Goal: Task Accomplishment & Management: Use online tool/utility

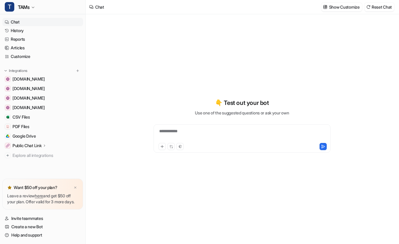
type textarea "**********"
click at [29, 46] on link "Articles" at bounding box center [42, 48] width 81 height 8
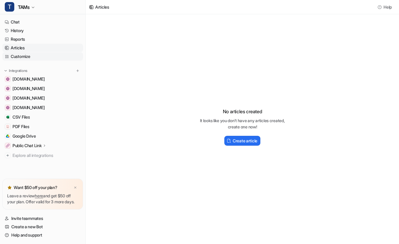
click at [24, 55] on link "Customize" at bounding box center [42, 56] width 81 height 8
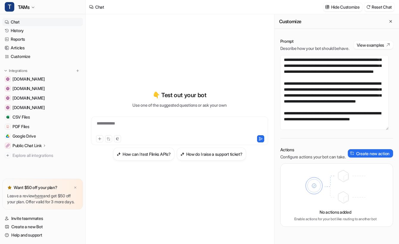
scroll to position [1, 0]
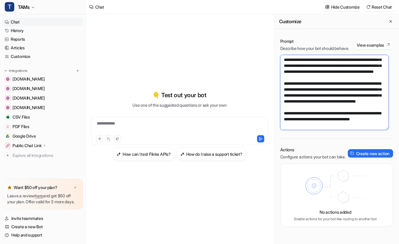
click at [342, 102] on textarea at bounding box center [334, 92] width 108 height 75
drag, startPoint x: 341, startPoint y: 101, endPoint x: 316, endPoint y: 72, distance: 38.3
click at [316, 72] on textarea at bounding box center [334, 92] width 108 height 75
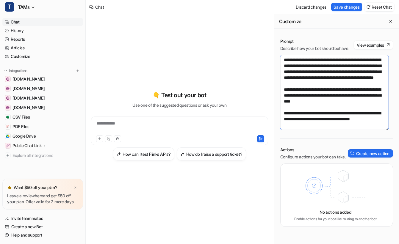
scroll to position [196, 0]
type textarea "**********"
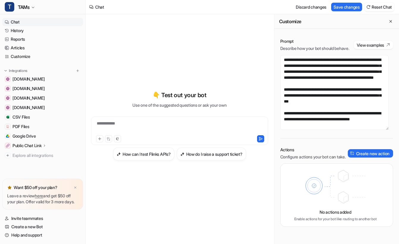
click at [339, 11] on div "Discard changes Save changes Reset Chat" at bounding box center [344, 6] width 106 height 13
click at [340, 9] on button "Save changes" at bounding box center [346, 7] width 31 height 9
click at [117, 123] on div at bounding box center [179, 127] width 174 height 14
paste div
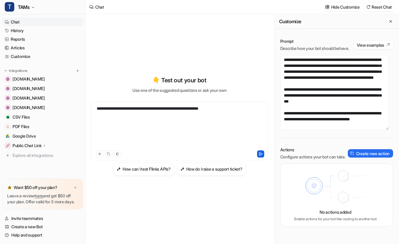
click at [262, 153] on icon at bounding box center [260, 154] width 4 height 4
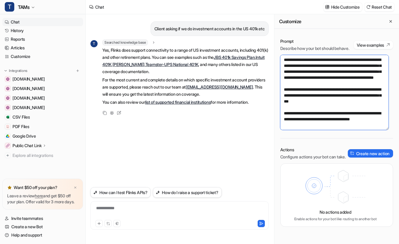
click at [362, 100] on textarea at bounding box center [334, 92] width 108 height 75
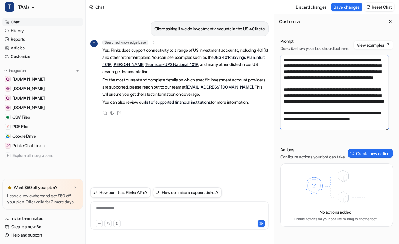
scroll to position [208, 0]
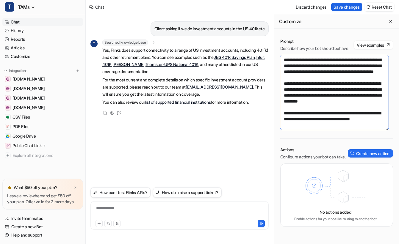
type textarea "**********"
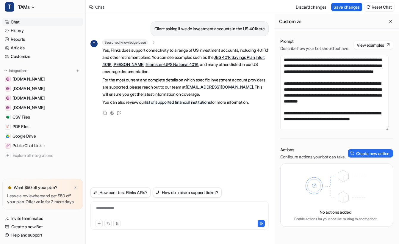
click at [338, 10] on button "Save changes" at bounding box center [346, 7] width 31 height 9
click at [221, 28] on p "Client asking if we do investment accounts in the US 401k etc" at bounding box center [209, 28] width 110 height 7
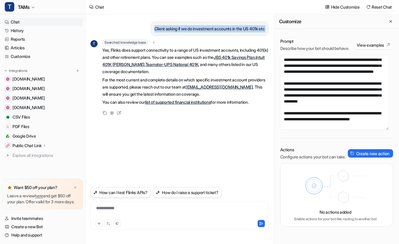
click at [221, 28] on p "Client asking if we do investment accounts in the US 401k etc" at bounding box center [209, 28] width 110 height 7
copy div "Client asking if we do investment accounts in the US 401k etc T"
click at [155, 206] on div "**********" at bounding box center [179, 212] width 175 height 14
paste div
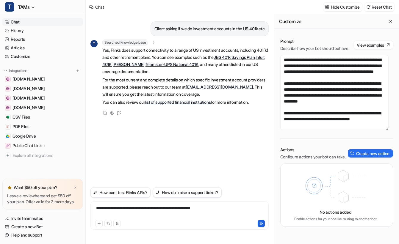
click at [262, 222] on icon at bounding box center [261, 224] width 4 height 4
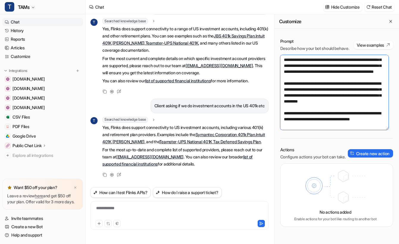
drag, startPoint x: 351, startPoint y: 89, endPoint x: 361, endPoint y: 98, distance: 13.5
click at [361, 98] on textarea at bounding box center [334, 92] width 108 height 75
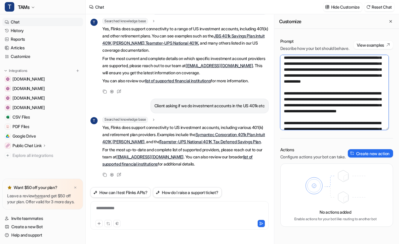
scroll to position [70, 0]
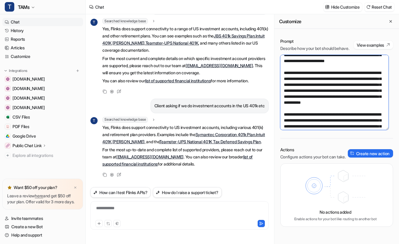
click at [367, 125] on textarea at bounding box center [334, 92] width 108 height 75
paste textarea "**********"
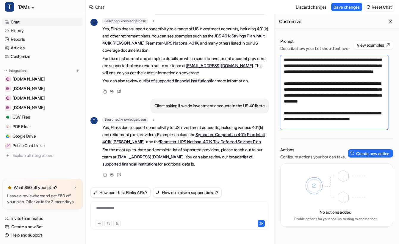
scroll to position [202, 0]
drag, startPoint x: 316, startPoint y: 120, endPoint x: 279, endPoint y: 89, distance: 47.5
click at [279, 89] on div "Prompt Describe how your bot should behave. View examples Actions Configure act…" at bounding box center [336, 132] width 125 height 200
type textarea "**********"
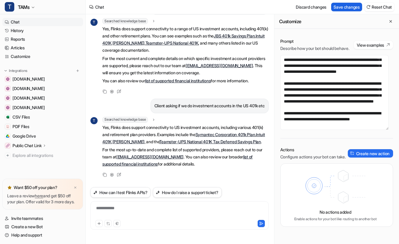
click at [338, 7] on button "Save changes" at bounding box center [346, 7] width 31 height 9
click at [203, 102] on p "Client asking if we do investment accounts in the US 401k etc" at bounding box center [209, 105] width 110 height 7
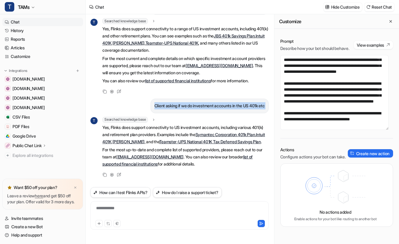
click at [203, 102] on p "Client asking if we do investment accounts in the US 401k etc" at bounding box center [209, 105] width 110 height 7
copy div "Client asking if we do investment accounts in the US 401k etc T"
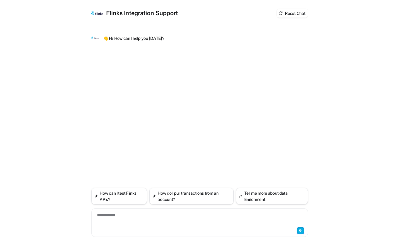
click at [158, 230] on div at bounding box center [199, 230] width 213 height 8
click at [125, 212] on div "**********" at bounding box center [199, 219] width 213 height 14
paste div
